Goal: Task Accomplishment & Management: Use online tool/utility

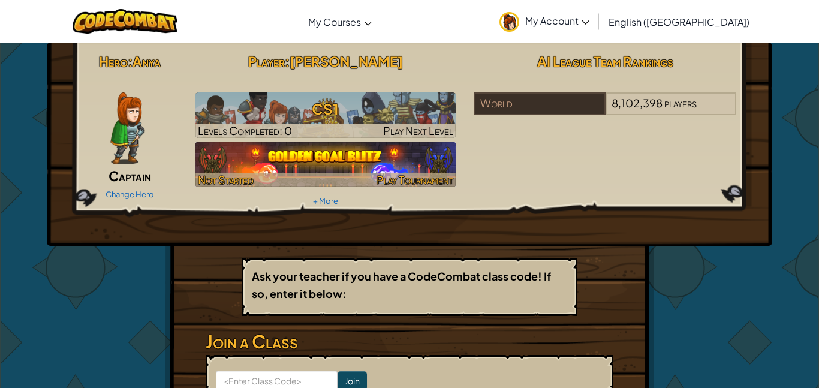
click at [286, 167] on img at bounding box center [326, 165] width 262 height 46
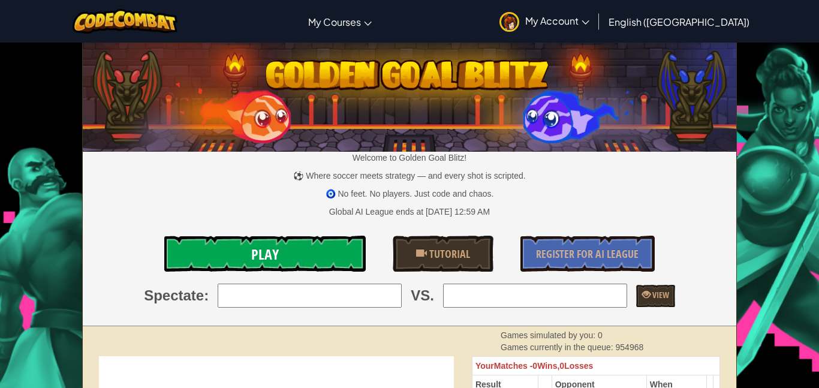
click at [305, 248] on link "Play" at bounding box center [265, 254] width 202 height 36
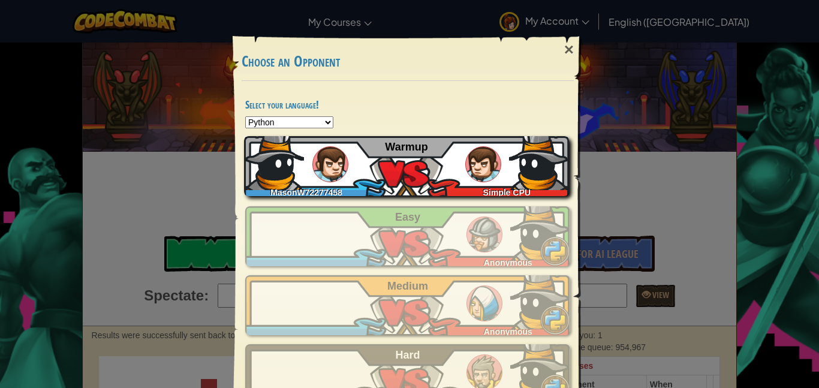
click at [423, 175] on div "MasonW72277458 Simple CPU Warmup" at bounding box center [406, 166] width 325 height 60
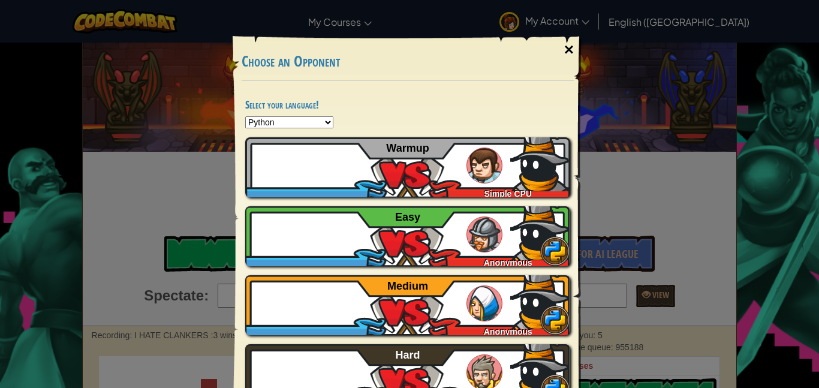
click at [567, 50] on div "×" at bounding box center [569, 49] width 28 height 35
